Goal: Information Seeking & Learning: Check status

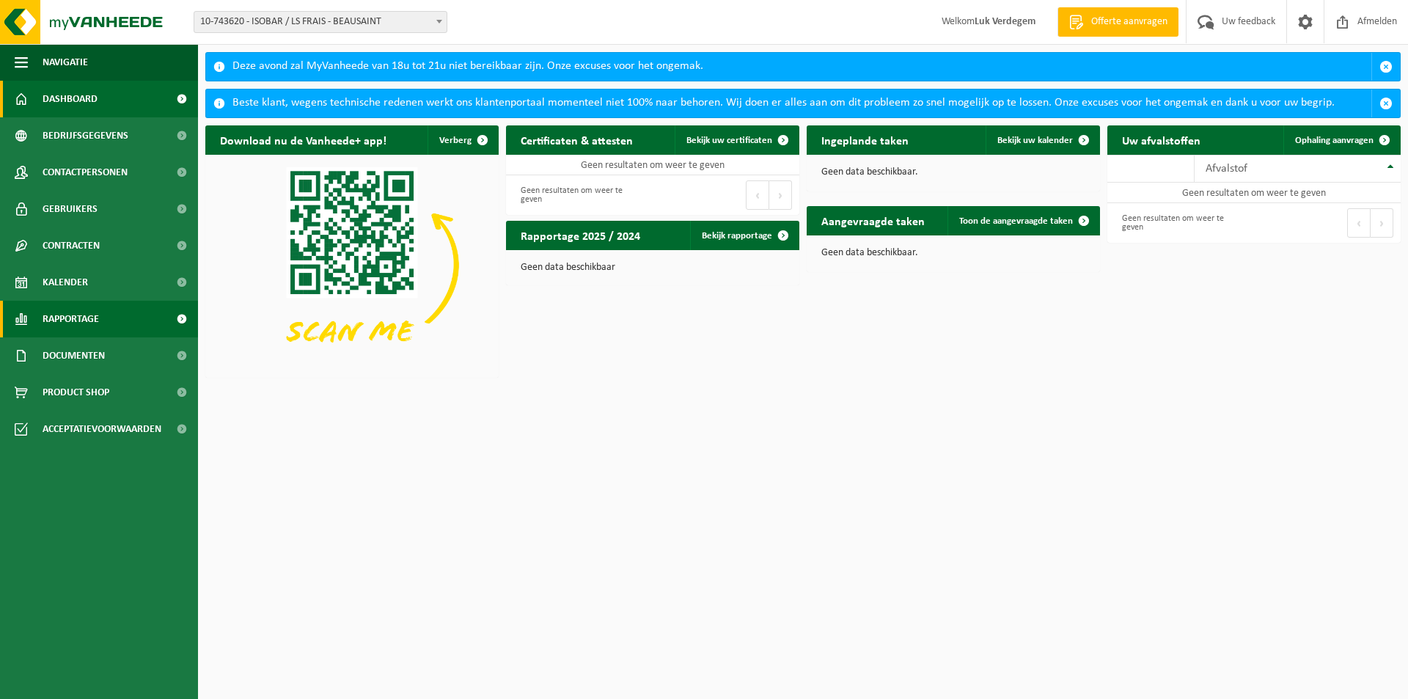
click at [62, 326] on span "Rapportage" at bounding box center [71, 319] width 56 height 37
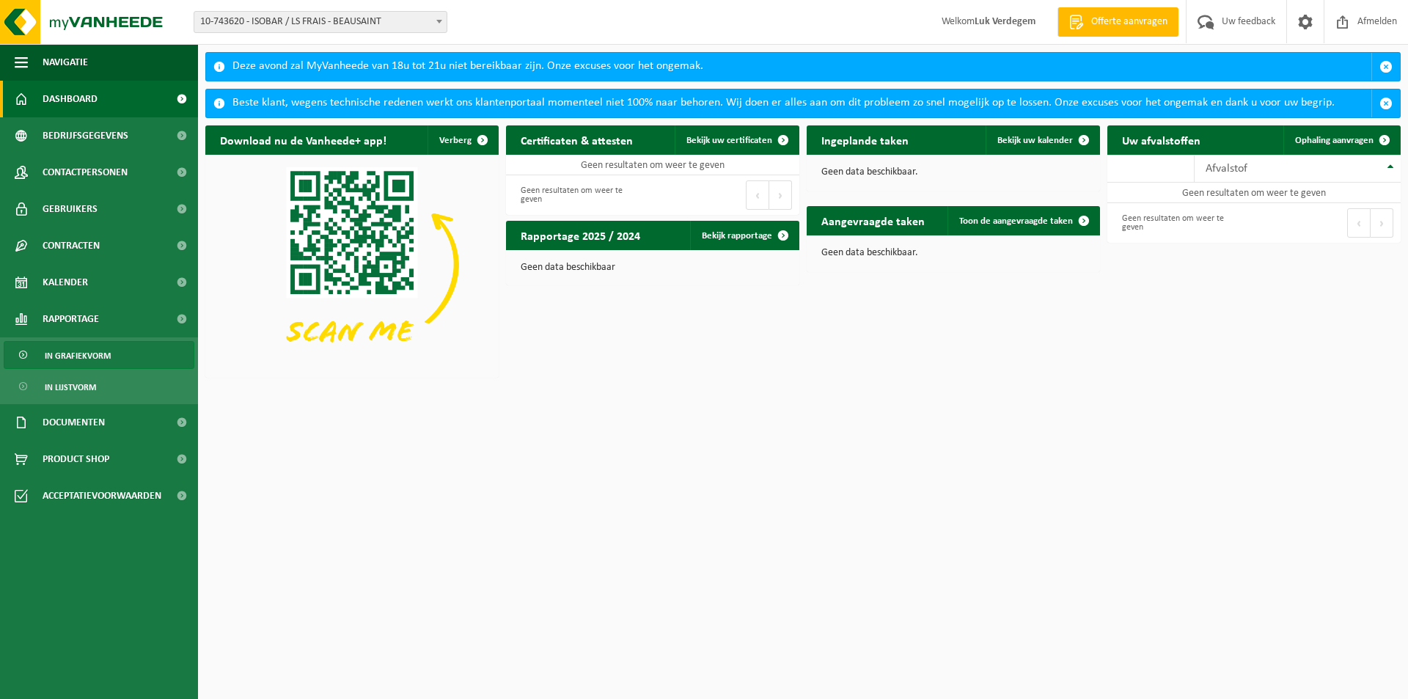
click at [74, 351] on span "In grafiekvorm" at bounding box center [78, 356] width 66 height 28
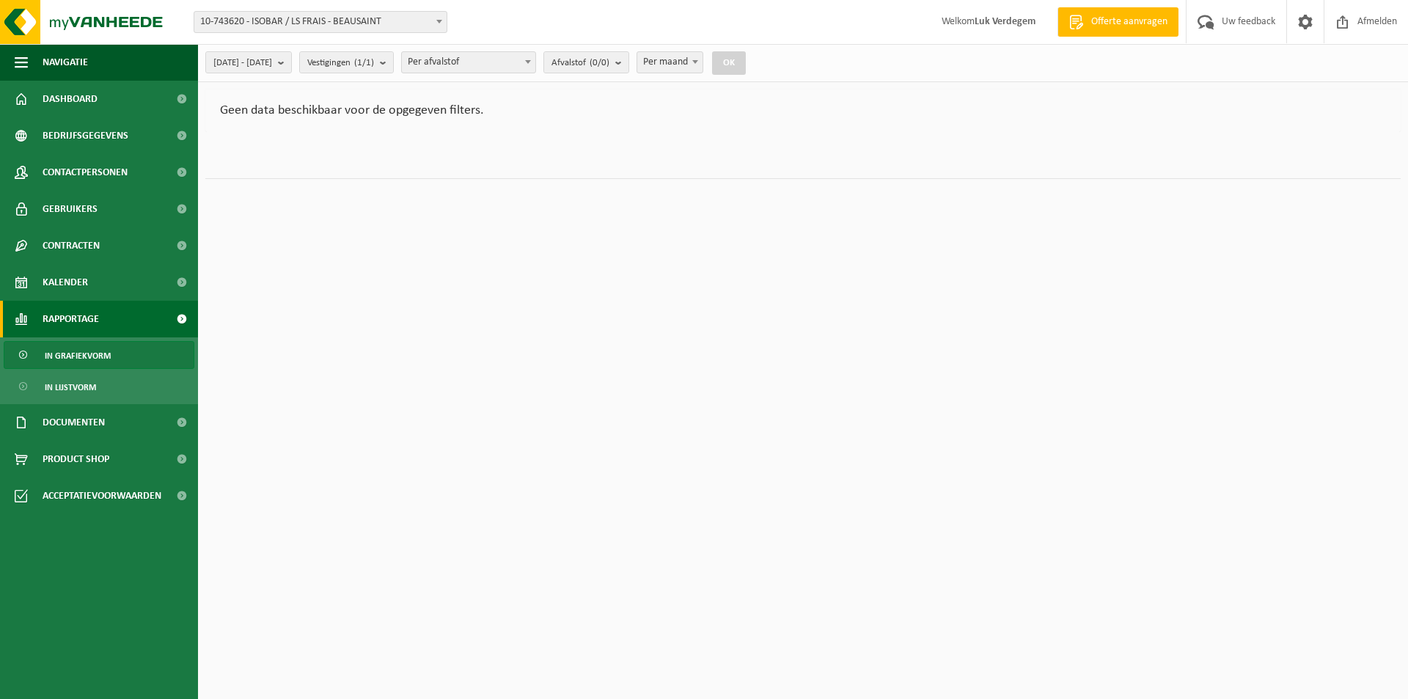
click at [436, 19] on span at bounding box center [439, 21] width 15 height 19
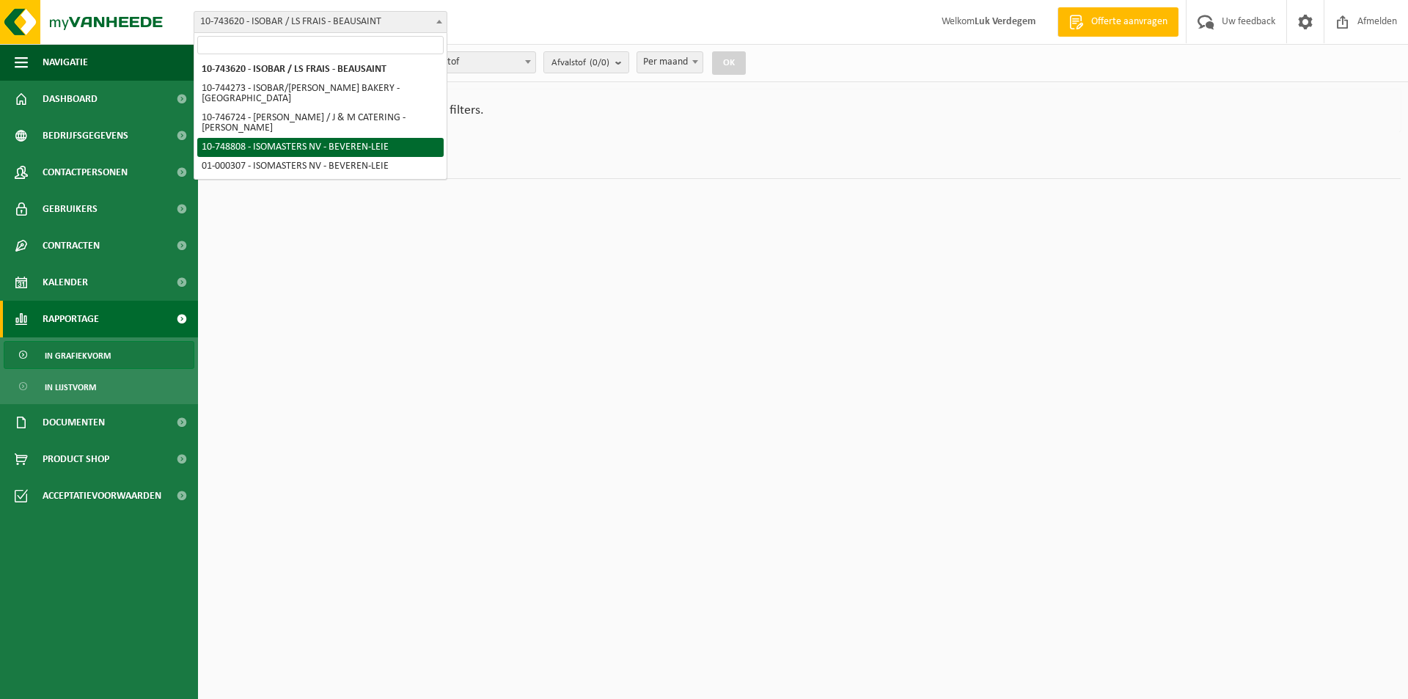
select select "6589"
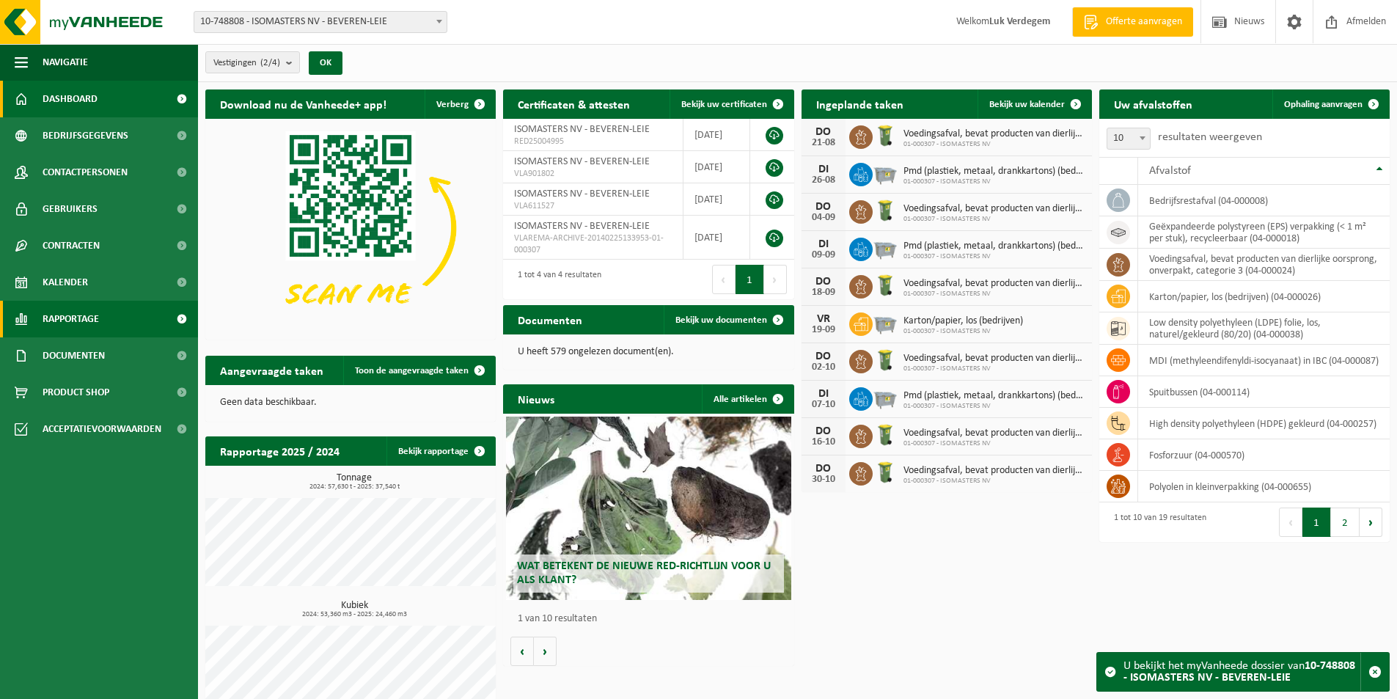
click at [61, 314] on span "Rapportage" at bounding box center [71, 319] width 56 height 37
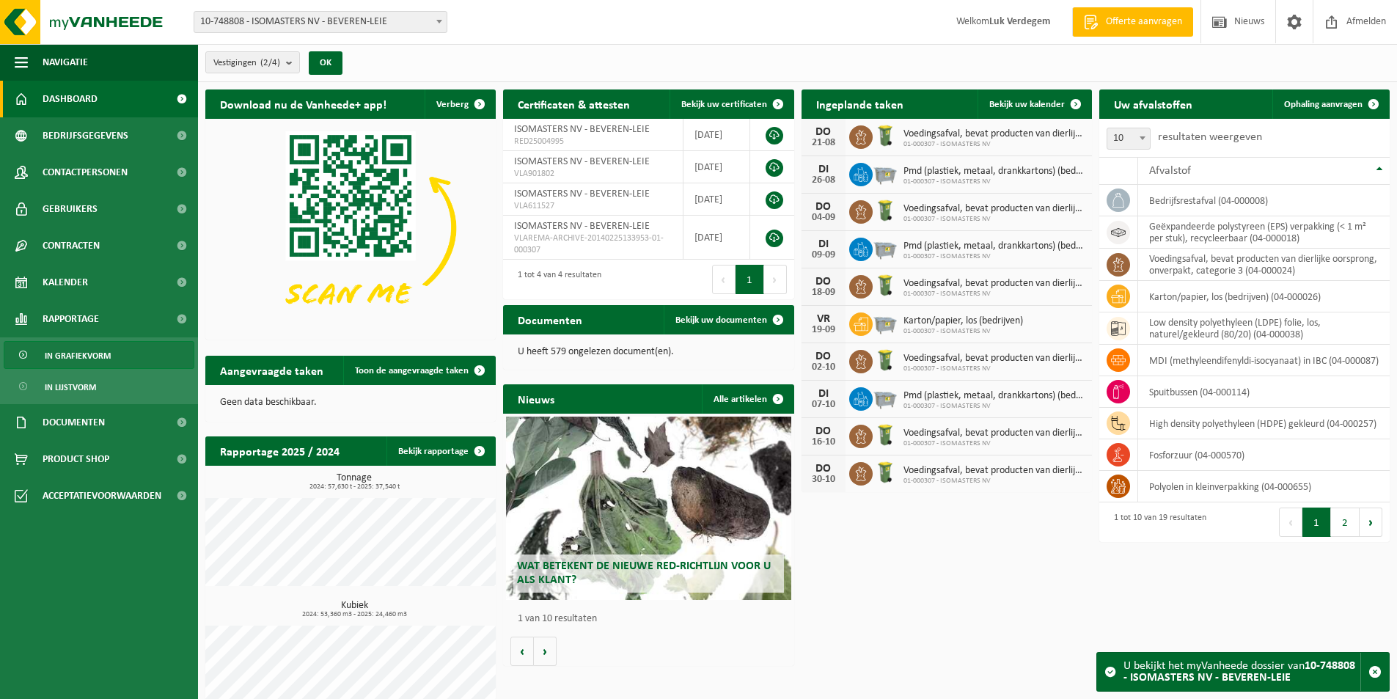
click at [101, 358] on span "In grafiekvorm" at bounding box center [78, 356] width 66 height 28
